Goal: Communication & Community: Answer question/provide support

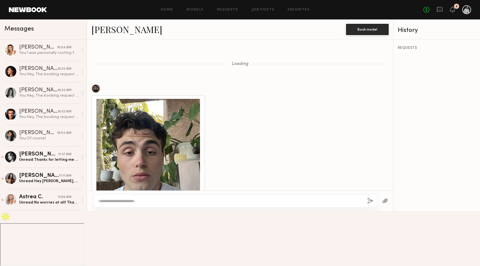
scroll to position [275, 0]
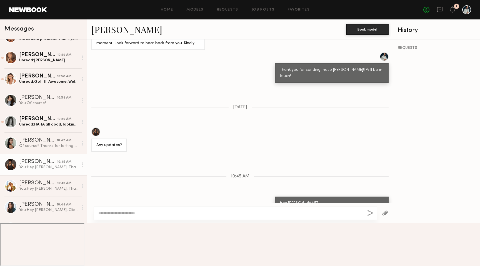
scroll to position [161, 0]
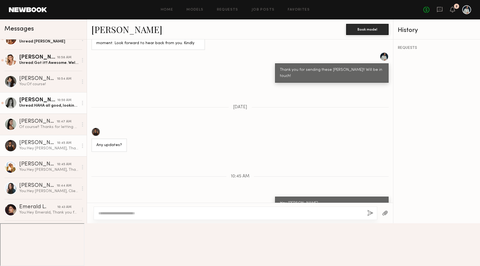
click at [45, 106] on div "Unread: HAHA all good, looking forward to it as well! :)" at bounding box center [48, 105] width 59 height 5
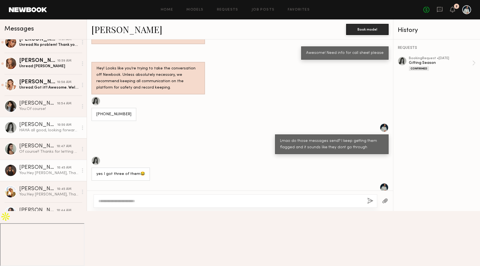
scroll to position [135, 0]
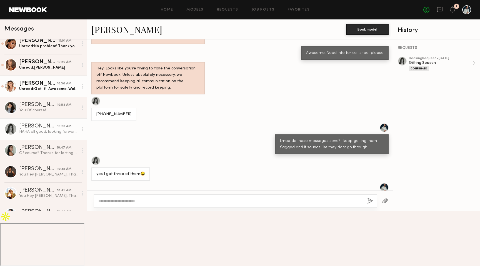
click at [37, 85] on div "[PERSON_NAME] [PERSON_NAME]" at bounding box center [38, 84] width 38 height 6
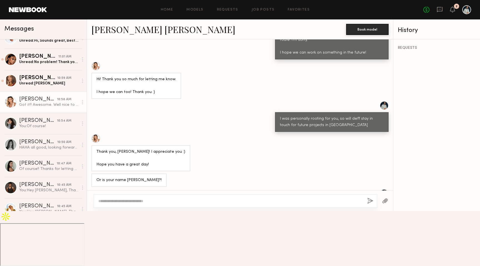
scroll to position [118, 0]
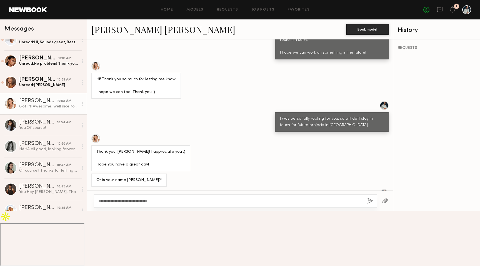
type textarea "**********"
click at [371, 205] on button "button" at bounding box center [370, 201] width 6 height 7
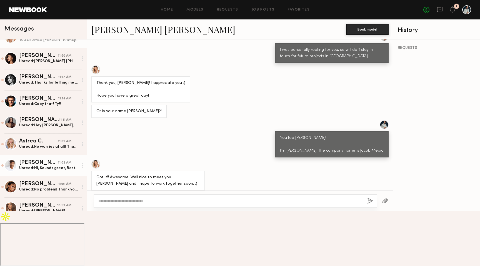
scroll to position [18, 0]
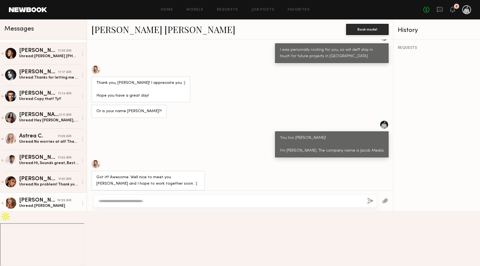
click at [50, 202] on div "[PERSON_NAME]" at bounding box center [38, 201] width 38 height 6
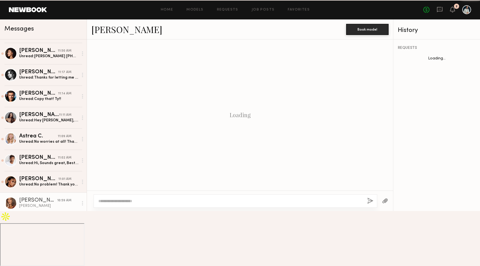
scroll to position [245, 0]
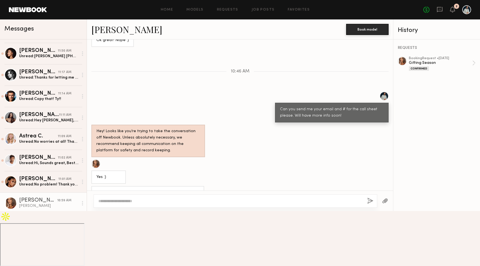
click at [99, 234] on div "[PERSON_NAME]" at bounding box center [112, 235] width 32 height 6
copy div "[PERSON_NAME]"
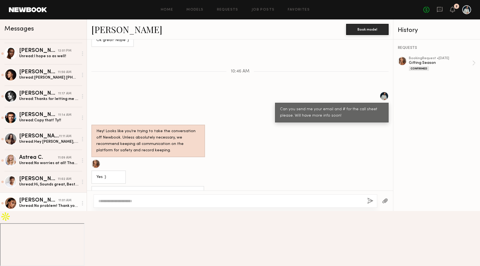
click at [51, 204] on div "Unread: No problem! Thank you for letting me know 😊" at bounding box center [48, 205] width 59 height 5
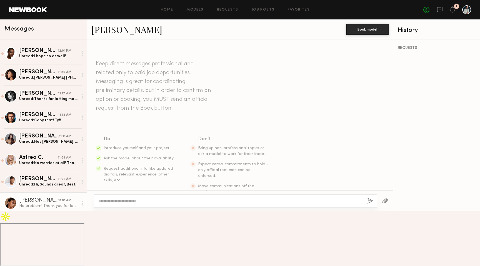
scroll to position [611, 0]
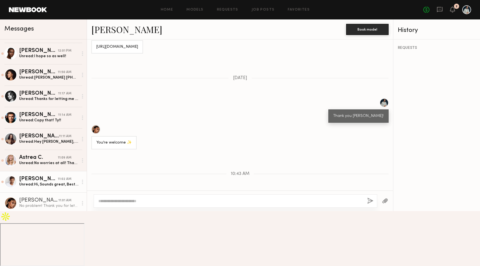
click at [32, 188] on link "[PERSON_NAME] 11:02 AM Unread: Hi, Sounds great, Best [PERSON_NAME] C" at bounding box center [43, 181] width 87 height 21
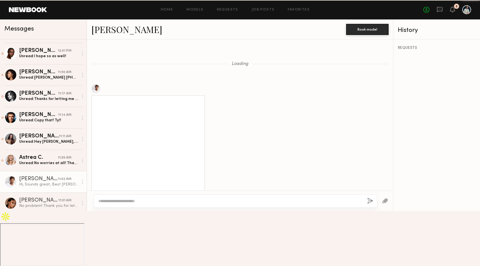
scroll to position [370, 0]
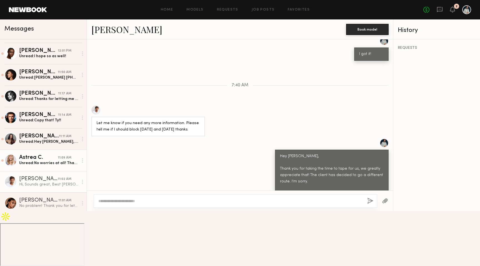
click at [51, 165] on div "Unread: No worries at all! Thanks so much for putting me in the mix." at bounding box center [48, 163] width 59 height 5
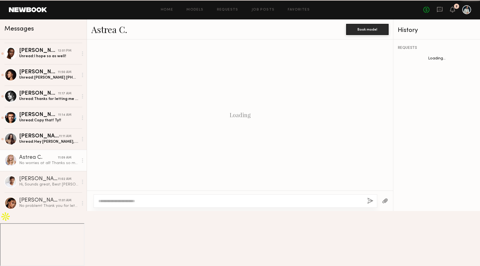
scroll to position [352, 0]
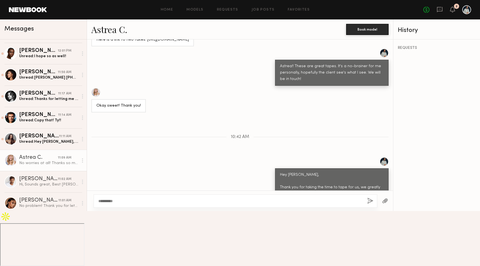
type textarea "**********"
click at [370, 205] on button "button" at bounding box center [370, 201] width 6 height 7
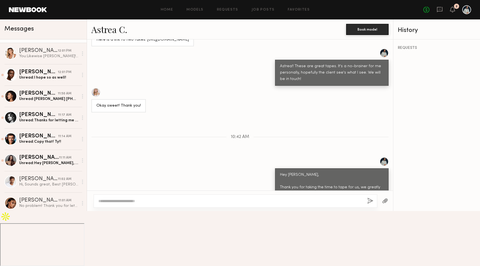
scroll to position [0, 0]
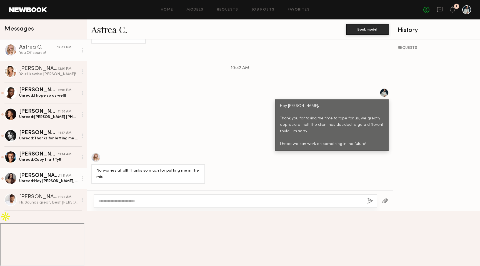
click at [48, 183] on div "Unread: Hey [PERSON_NAME], You’re so welcome! And thank you, would love to work…" at bounding box center [48, 181] width 59 height 5
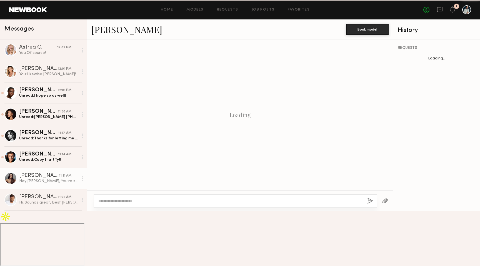
scroll to position [307, 0]
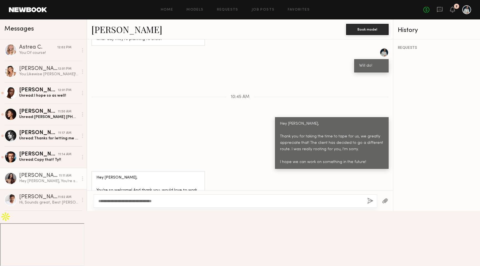
drag, startPoint x: 169, startPoint y: 257, endPoint x: 90, endPoint y: 254, distance: 79.8
click at [90, 211] on div "**********" at bounding box center [240, 201] width 306 height 21
type textarea "**********"
click at [373, 205] on button "button" at bounding box center [370, 201] width 6 height 7
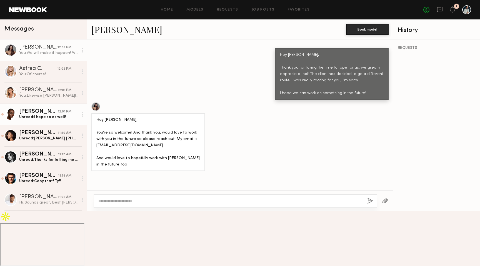
click at [55, 117] on div "Unread: I hope so as well!" at bounding box center [48, 116] width 59 height 5
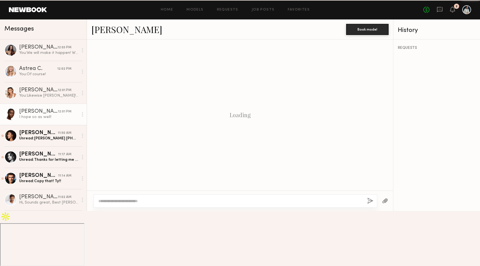
scroll to position [198, 0]
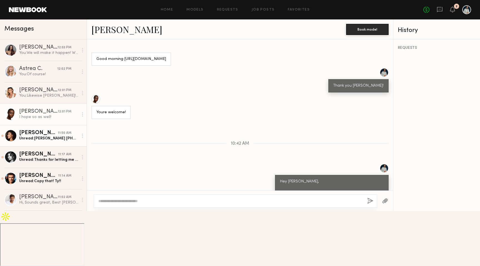
click at [53, 137] on div "Unread: [PERSON_NAME] [PHONE_NUMBER]" at bounding box center [48, 138] width 59 height 5
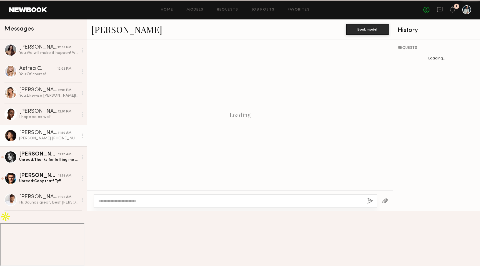
scroll to position [232, 0]
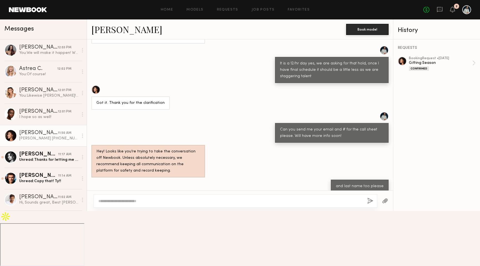
click at [114, 216] on div "[EMAIL_ADDRESS][DOMAIN_NAME]" at bounding box center [129, 213] width 67 height 6
copy div "[EMAIL_ADDRESS][DOMAIN_NAME]"
drag, startPoint x: 129, startPoint y: 234, endPoint x: 152, endPoint y: 236, distance: 22.9
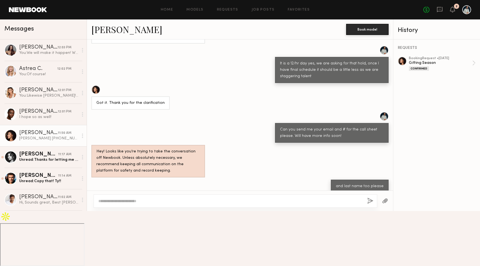
click at [152, 235] on div "[PERSON_NAME] [PHONE_NUMBER]" at bounding box center [130, 228] width 78 height 13
click at [130, 232] on div "[PERSON_NAME] [PHONE_NUMBER]" at bounding box center [130, 229] width 68 height 6
drag, startPoint x: 128, startPoint y: 233, endPoint x: 155, endPoint y: 236, distance: 27.6
click at [155, 235] on div "[PERSON_NAME] [PHONE_NUMBER]" at bounding box center [130, 228] width 78 height 13
copy div "[PHONE_NUMBER]"
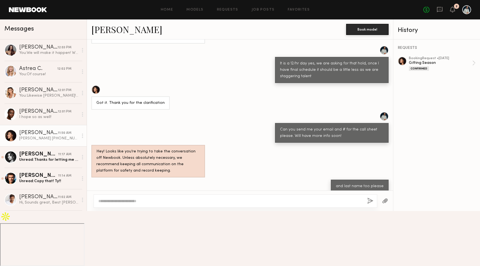
drag, startPoint x: 126, startPoint y: 235, endPoint x: 93, endPoint y: 234, distance: 32.8
click at [93, 234] on div "[PERSON_NAME] [PHONE_NUMBER]" at bounding box center [130, 228] width 78 height 13
copy div "[PERSON_NAME]"
click at [146, 204] on textarea at bounding box center [230, 201] width 265 height 6
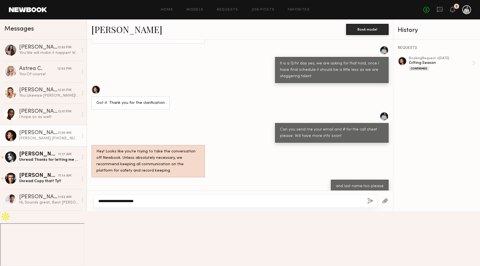
type textarea "**********"
click at [369, 205] on button "button" at bounding box center [370, 201] width 6 height 7
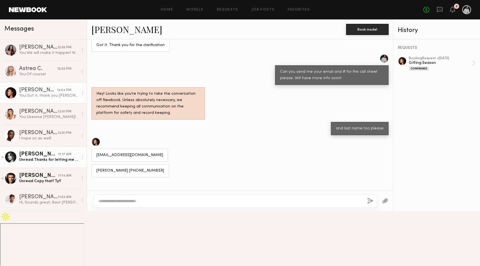
click at [50, 156] on div "[PERSON_NAME]" at bounding box center [38, 155] width 39 height 6
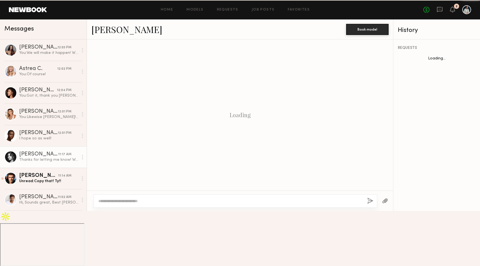
scroll to position [635, 0]
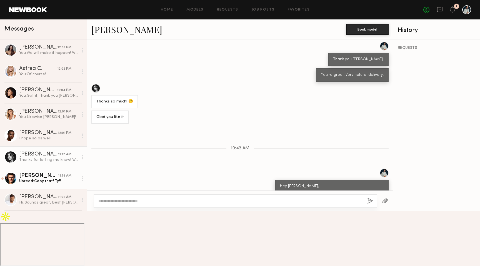
click at [56, 177] on div "[PERSON_NAME]" at bounding box center [38, 176] width 39 height 6
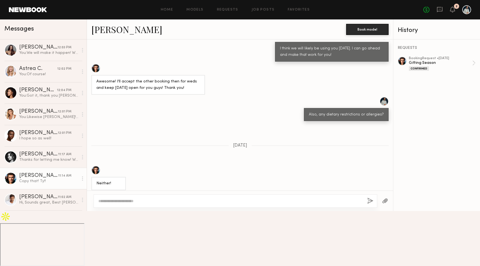
scroll to position [369, 0]
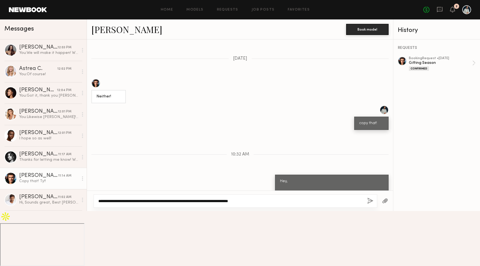
type textarea "**********"
click at [371, 205] on button "button" at bounding box center [370, 201] width 6 height 7
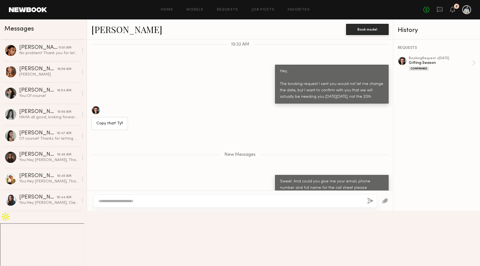
scroll to position [0, 0]
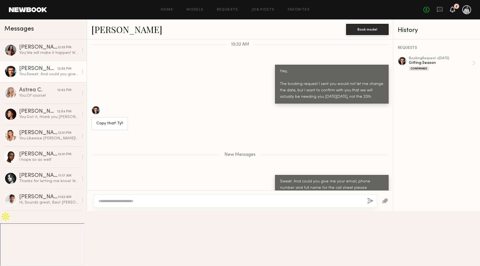
click at [452, 12] on icon at bounding box center [453, 12] width 2 height 1
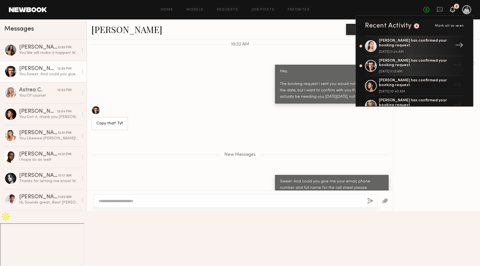
click at [415, 46] on div "[PERSON_NAME] has confirmed your booking request." at bounding box center [415, 43] width 72 height 9
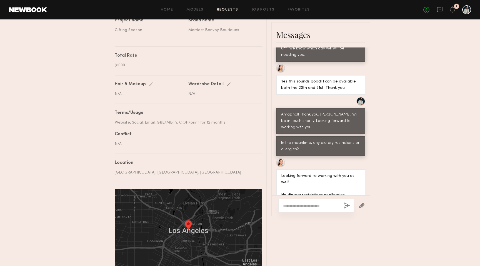
scroll to position [259, 0]
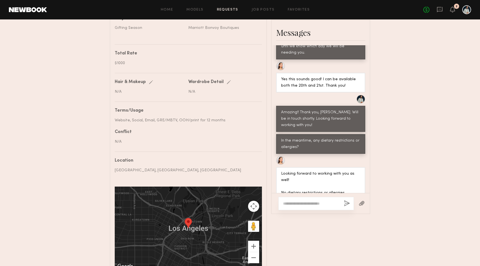
click at [303, 201] on textarea at bounding box center [311, 204] width 56 height 6
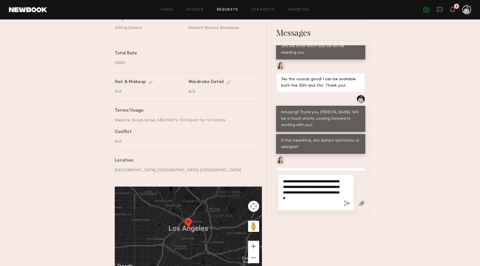
type textarea "**********"
click at [347, 200] on button "button" at bounding box center [347, 203] width 6 height 7
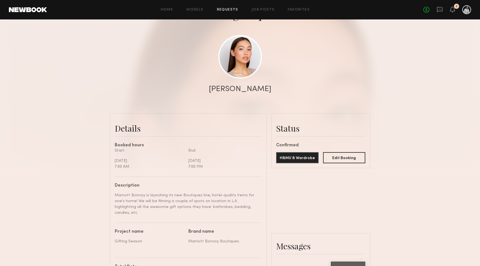
scroll to position [36, 0]
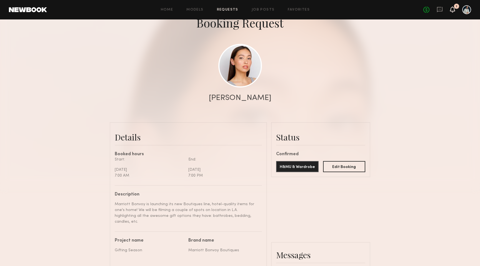
click at [454, 9] on icon at bounding box center [452, 9] width 4 height 4
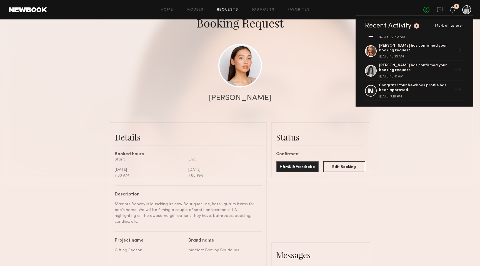
scroll to position [56, 0]
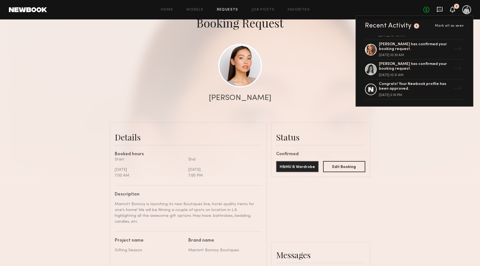
click at [442, 10] on icon at bounding box center [440, 9] width 6 height 5
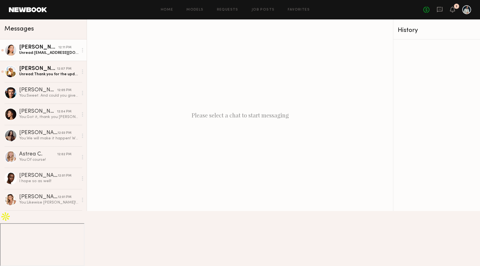
click at [42, 48] on div "[PERSON_NAME]" at bounding box center [38, 48] width 39 height 6
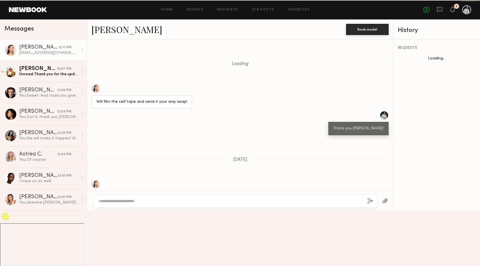
scroll to position [524, 0]
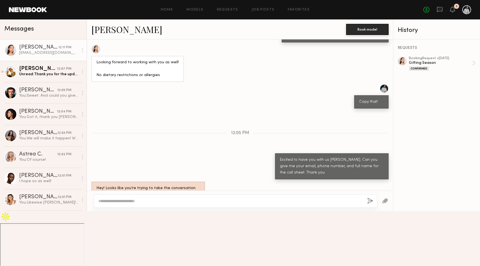
click at [124, 220] on div "[EMAIL_ADDRESS][DOMAIN_NAME] [PHONE_NUMBER] [PERSON_NAME]" at bounding box center [129, 229] width 67 height 19
copy div "[EMAIL_ADDRESS][DOMAIN_NAME]"
click at [111, 228] on div "[EMAIL_ADDRESS][DOMAIN_NAME] [PHONE_NUMBER] [PERSON_NAME]" at bounding box center [129, 229] width 67 height 19
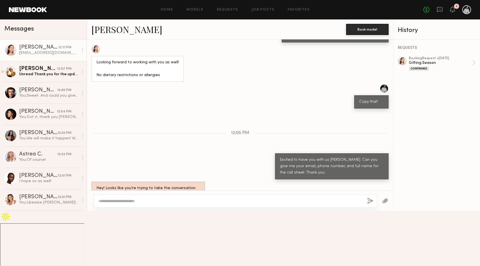
click at [111, 228] on div "[EMAIL_ADDRESS][DOMAIN_NAME] [PHONE_NUMBER] [PERSON_NAME]" at bounding box center [129, 229] width 67 height 19
copy div "[PHONE_NUMBER]"
click at [115, 234] on div "[EMAIL_ADDRESS][DOMAIN_NAME] [PHONE_NUMBER] [PERSON_NAME]" at bounding box center [129, 229] width 67 height 19
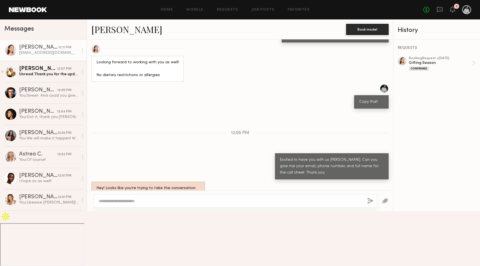
click at [115, 234] on div "[EMAIL_ADDRESS][DOMAIN_NAME] [PHONE_NUMBER] [PERSON_NAME]" at bounding box center [129, 229] width 67 height 19
copy div "[PERSON_NAME]"
click at [127, 204] on textarea at bounding box center [230, 201] width 265 height 6
type textarea "**********"
click at [367, 208] on div "**********" at bounding box center [236, 200] width 284 height 13
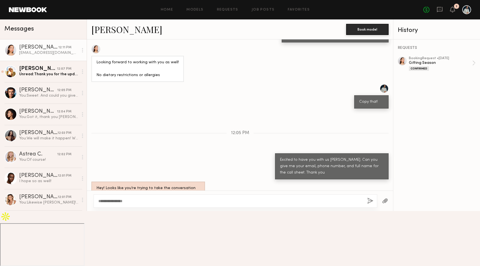
click at [370, 205] on button "button" at bounding box center [370, 201] width 6 height 7
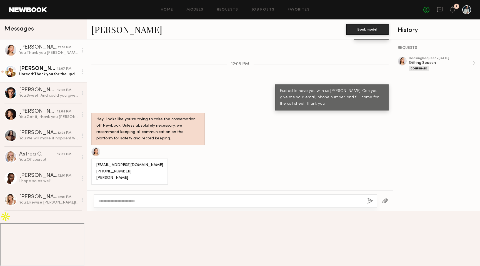
click at [49, 77] on link "[PERSON_NAME] 12:07 PM Unread: Thank you for the update, hopefully we can work …" at bounding box center [43, 71] width 87 height 21
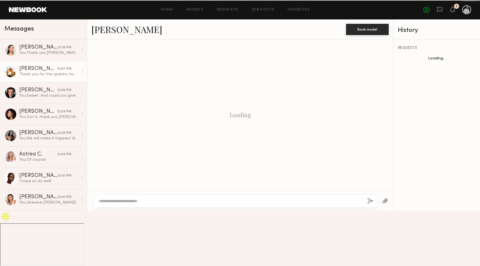
scroll to position [216, 0]
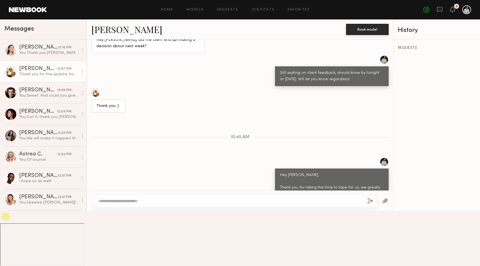
click at [35, 11] on link at bounding box center [28, 9] width 38 height 5
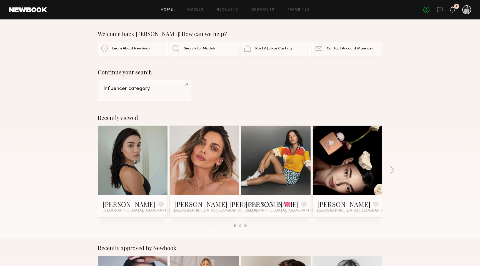
click at [451, 7] on icon at bounding box center [452, 9] width 5 height 6
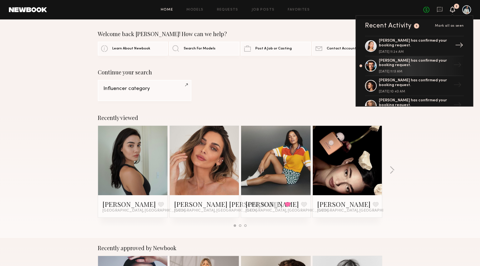
click at [429, 45] on div "[PERSON_NAME] has confirmed your booking request." at bounding box center [415, 43] width 72 height 9
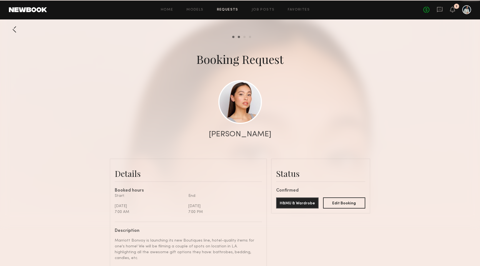
scroll to position [666, 0]
